Goal: Find specific page/section: Find specific page/section

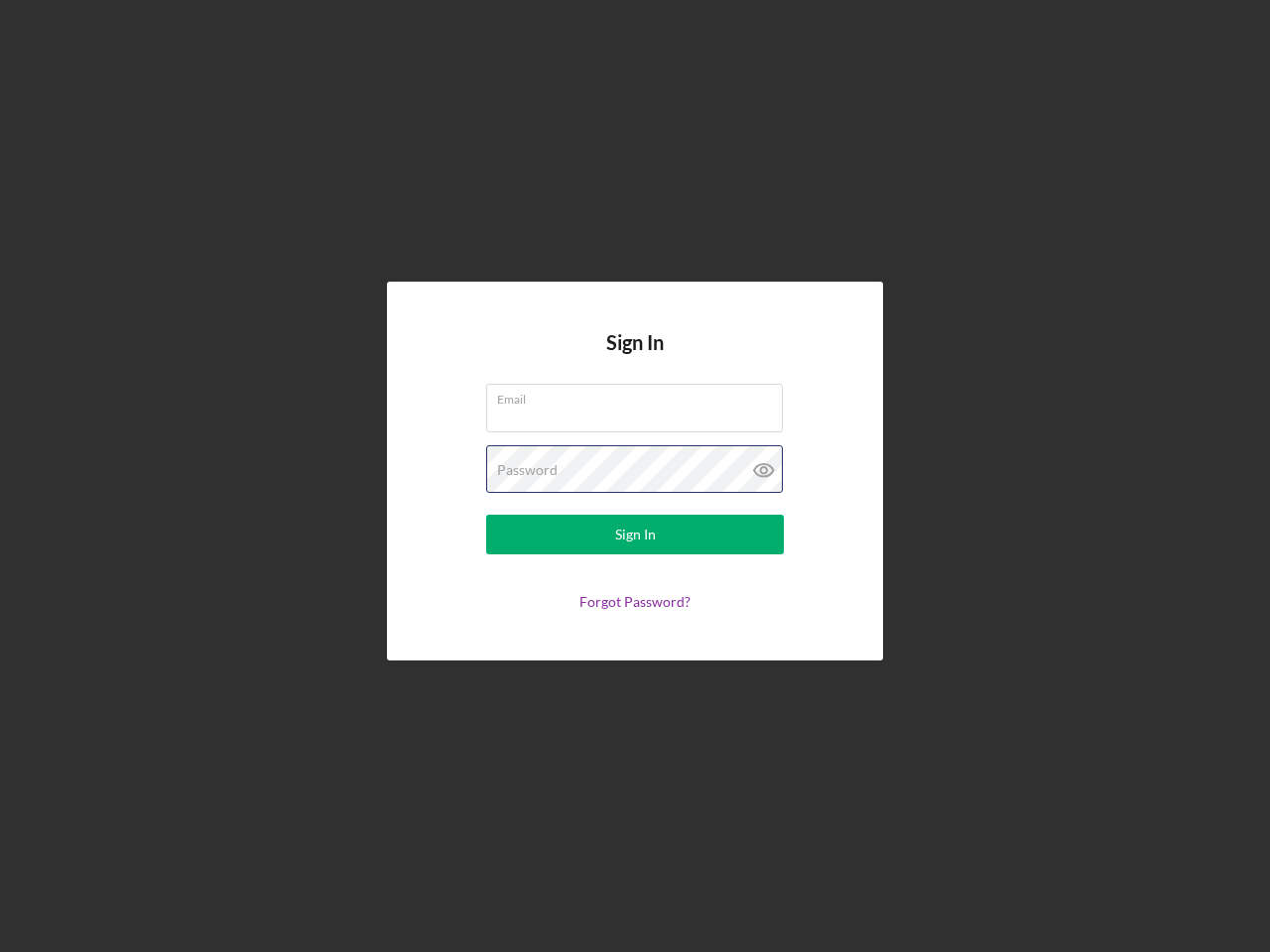
click at [635, 476] on div "Password" at bounding box center [635, 470] width 298 height 50
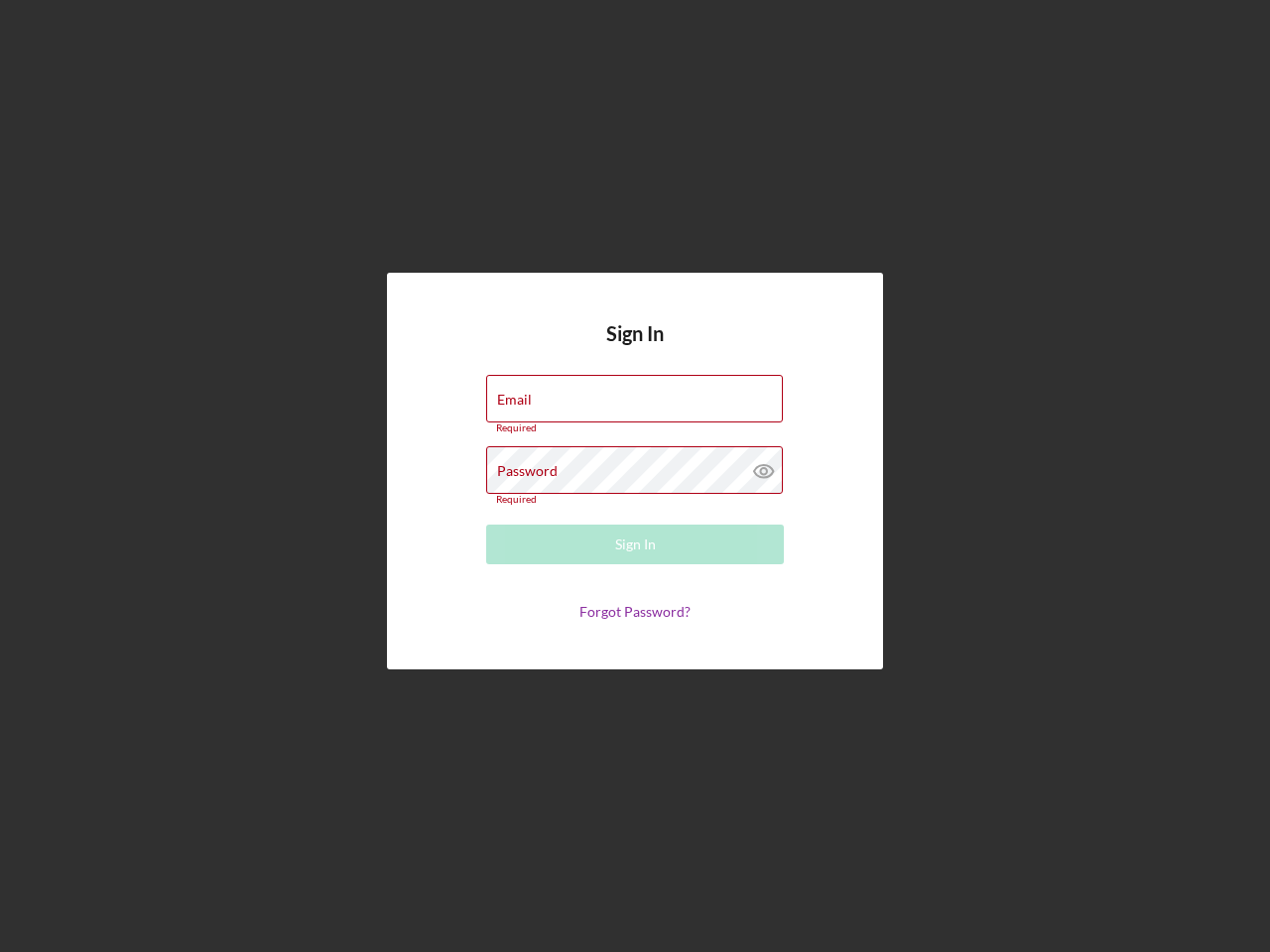
click at [764, 470] on icon at bounding box center [764, 471] width 50 height 50
